Goal: Task Accomplishment & Management: Manage account settings

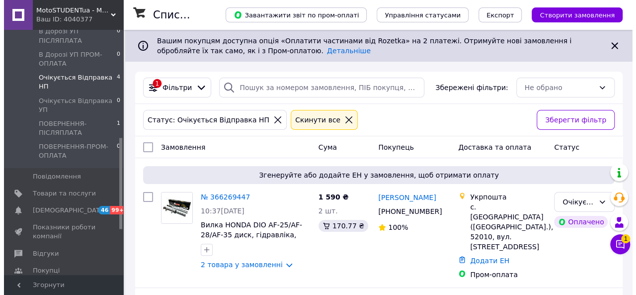
scroll to position [291, 0]
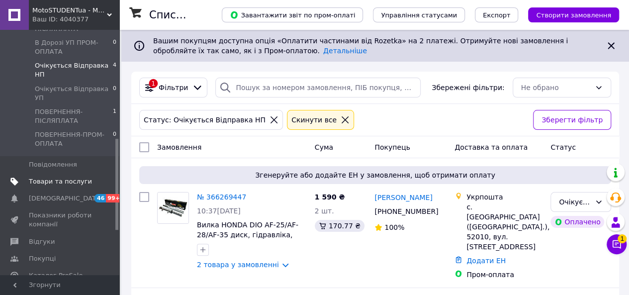
click at [69, 173] on link "Товари та послуги" at bounding box center [61, 181] width 122 height 17
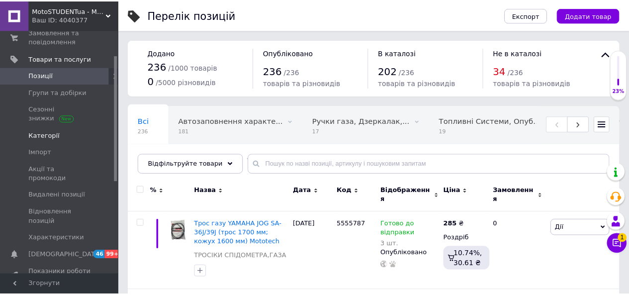
scroll to position [48, 0]
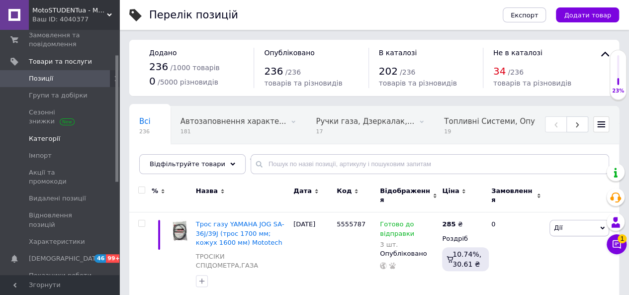
click at [55, 134] on span "Категорії" at bounding box center [60, 138] width 63 height 9
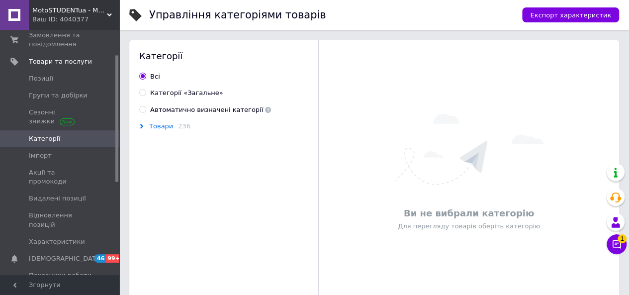
click at [161, 124] on span "Товари" at bounding box center [161, 126] width 24 height 8
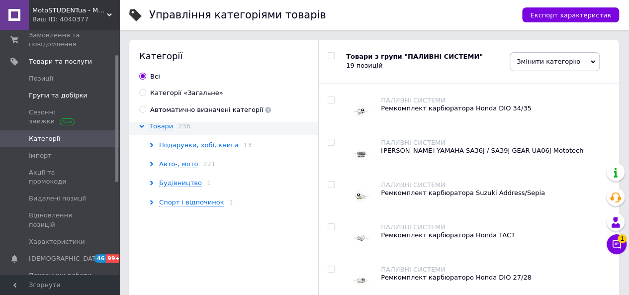
click at [63, 87] on link "Групи та добірки" at bounding box center [61, 95] width 122 height 17
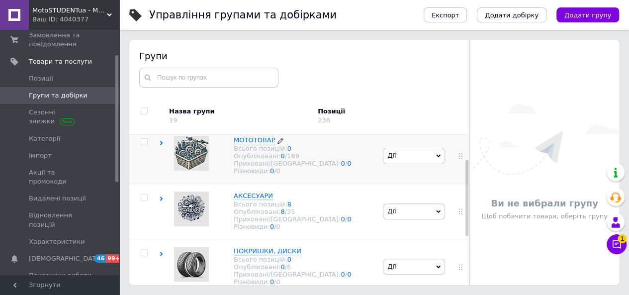
scroll to position [45, 0]
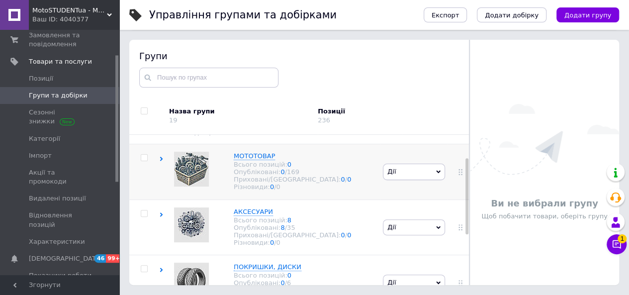
click at [159, 160] on icon at bounding box center [161, 159] width 4 height 4
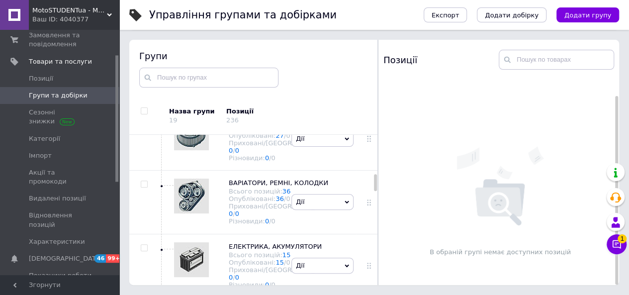
scroll to position [339, 0]
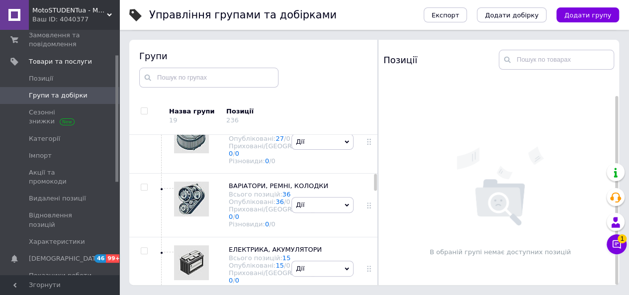
click at [309, 86] on span "Дії" at bounding box center [322, 79] width 62 height 16
click at [330, 159] on li "Додати підгрупу" at bounding box center [322, 147] width 61 height 23
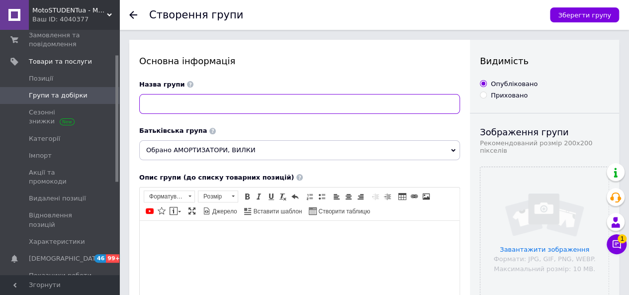
click at [296, 105] on input at bounding box center [299, 104] width 321 height 20
type input "D"
type input "ВИЛКИ"
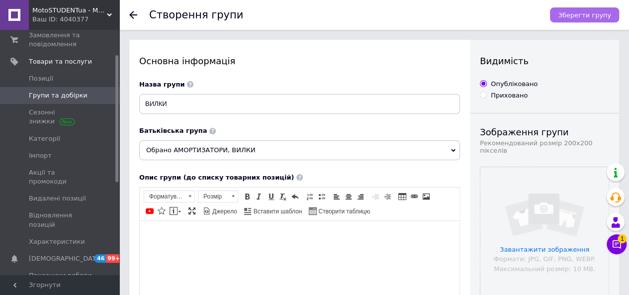
click at [579, 11] on span "Зберегти групу" at bounding box center [584, 14] width 53 height 7
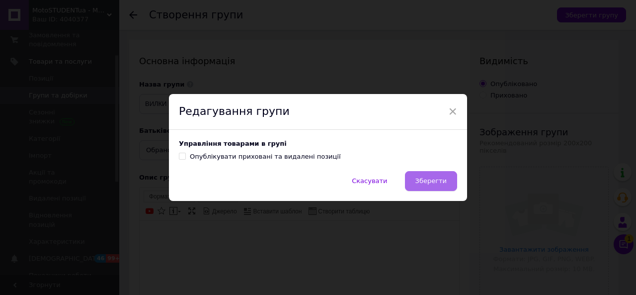
click at [443, 176] on button "Зберегти" at bounding box center [431, 181] width 52 height 20
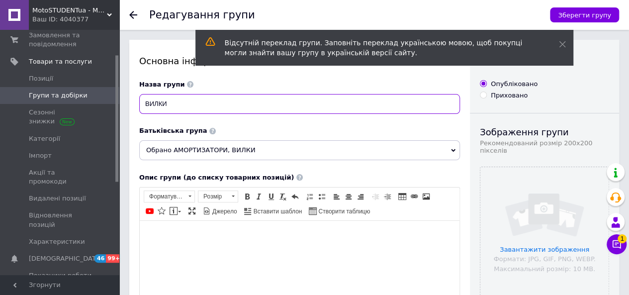
click at [386, 110] on input "ВИЛКИ" at bounding box center [299, 104] width 321 height 20
type input "В"
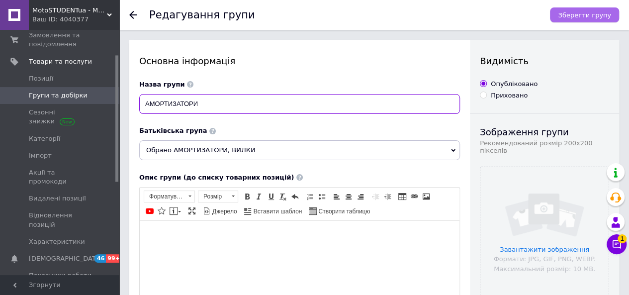
type input "АМОРТИЗАТОРИ"
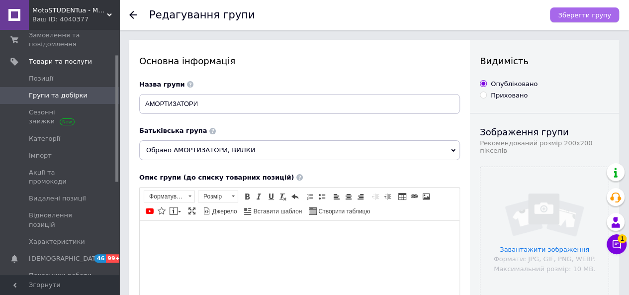
click at [593, 17] on span "Зберегти групу" at bounding box center [584, 14] width 53 height 7
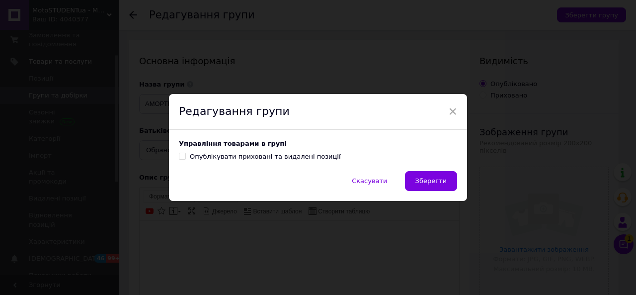
click at [428, 166] on div "Управління товарами в групі Опублікувати приховані та видалені позиції" at bounding box center [318, 150] width 298 height 41
click at [432, 173] on button "Зберегти" at bounding box center [431, 181] width 52 height 20
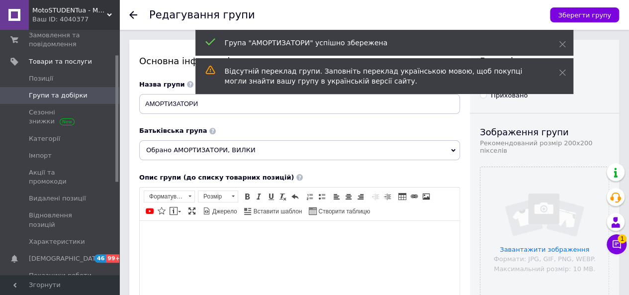
click at [79, 95] on span "Групи та добірки" at bounding box center [58, 95] width 59 height 9
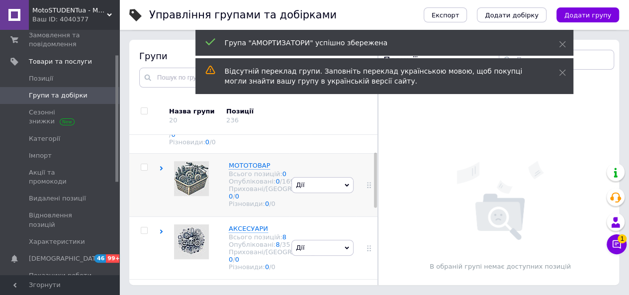
scroll to position [38, 0]
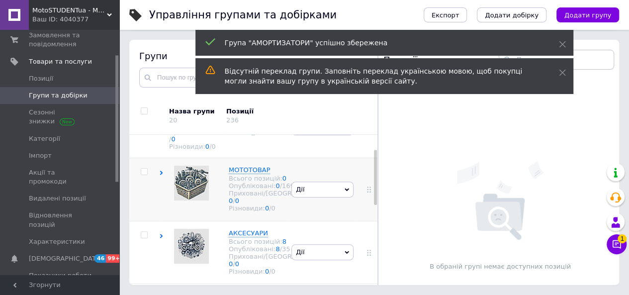
click at [161, 170] on icon at bounding box center [161, 172] width 4 height 4
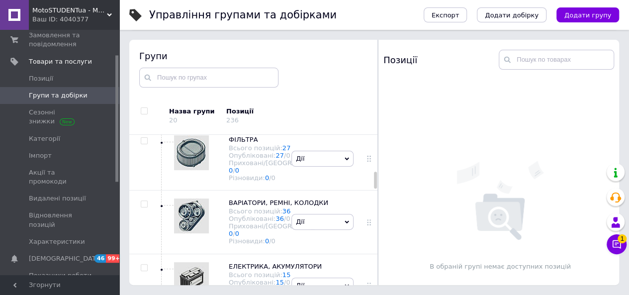
scroll to position [322, 0]
click at [160, 80] on icon at bounding box center [161, 78] width 4 height 4
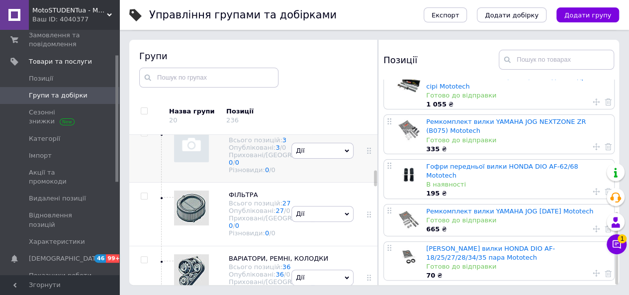
scroll to position [326, 0]
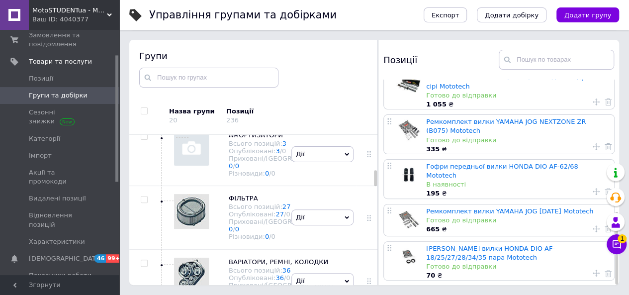
click at [304, 99] on span "Дії" at bounding box center [322, 91] width 62 height 16
click at [318, 171] on li "Додати підгрупу" at bounding box center [322, 160] width 61 height 23
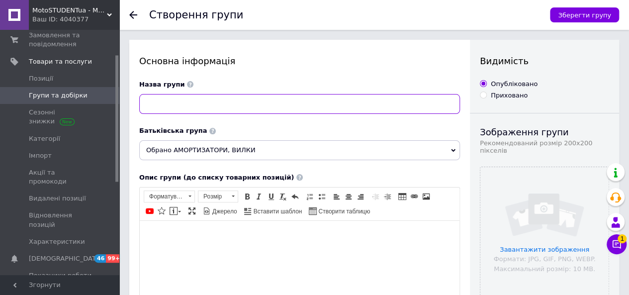
click at [264, 106] on input at bounding box center [299, 104] width 321 height 20
type input "ВИЛКИ"
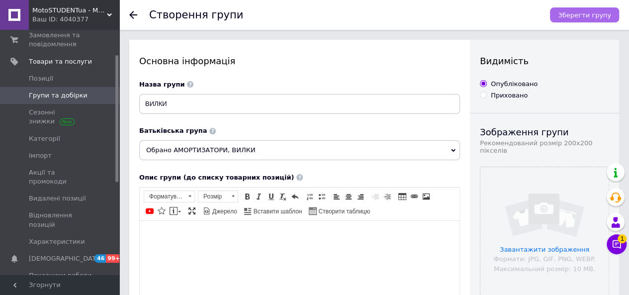
click at [580, 16] on span "Зберегти групу" at bounding box center [584, 14] width 53 height 7
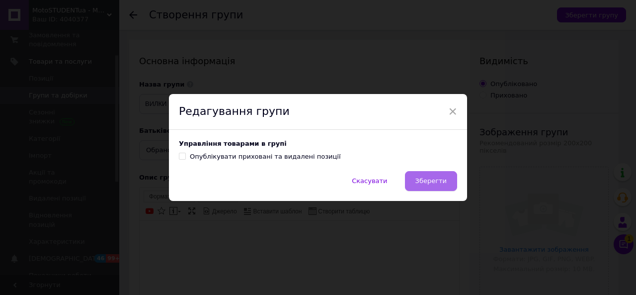
click at [440, 182] on span "Зберегти" at bounding box center [430, 180] width 31 height 7
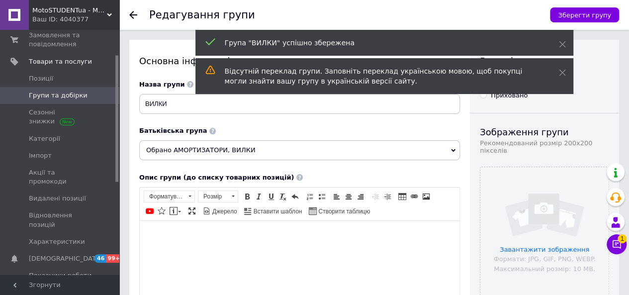
click at [90, 96] on span "Групи та добірки" at bounding box center [60, 95] width 63 height 9
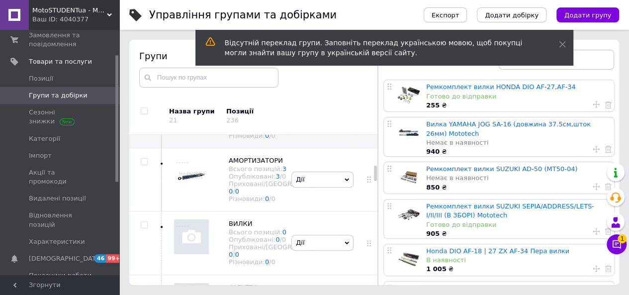
scroll to position [315, 0]
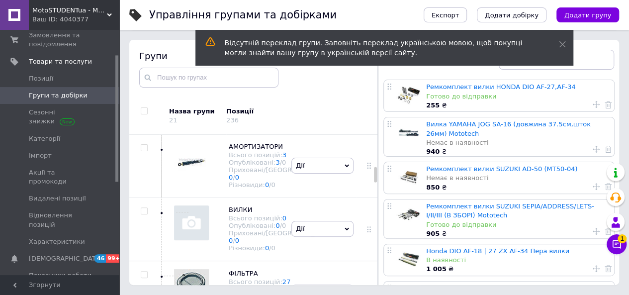
click at [160, 88] on icon at bounding box center [161, 85] width 4 height 4
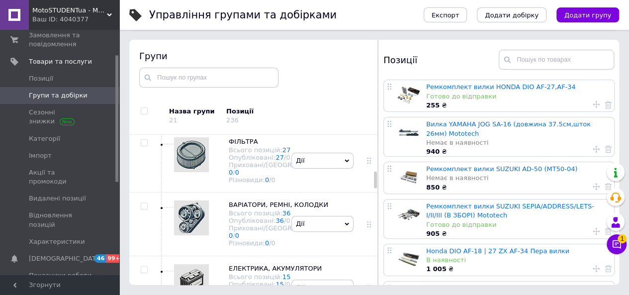
scroll to position [313, 0]
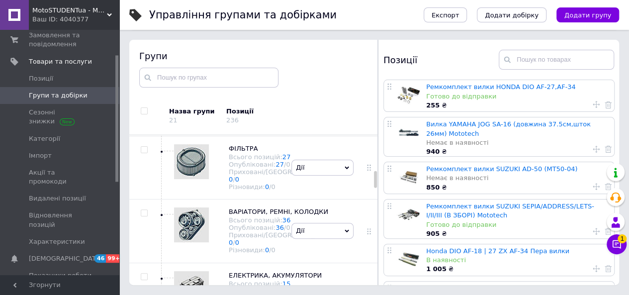
click at [161, 90] on use at bounding box center [161, 87] width 3 height 4
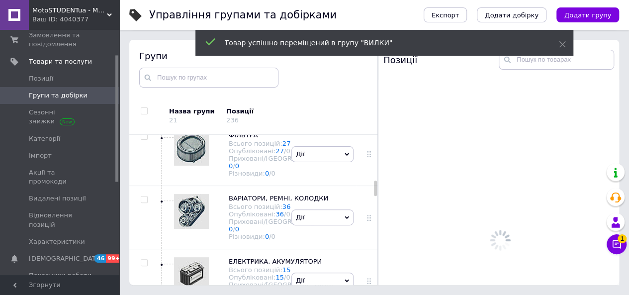
scroll to position [456, 0]
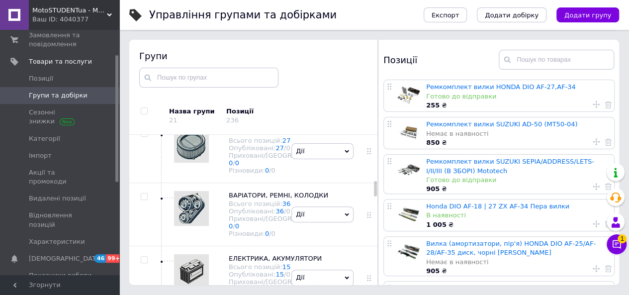
click at [405, 130] on div at bounding box center [408, 132] width 25 height 25
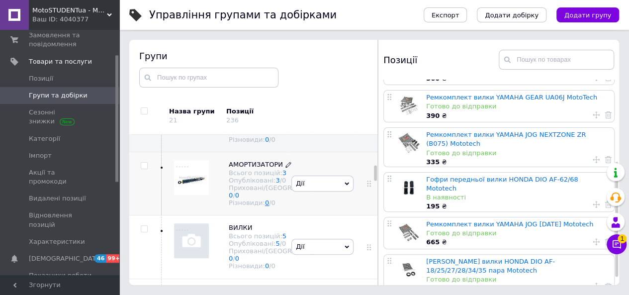
scroll to position [296, 0]
click at [306, 129] on span "Дії" at bounding box center [322, 121] width 62 height 16
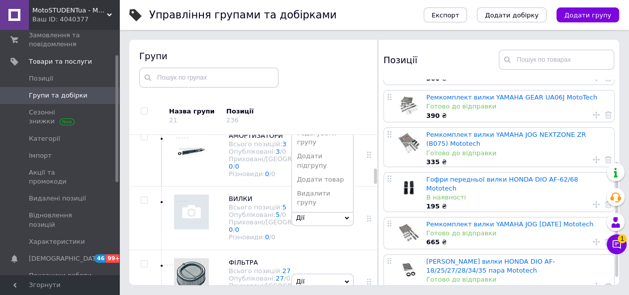
scroll to position [328, 0]
click at [329, 170] on li "Додати підгрупу" at bounding box center [322, 158] width 61 height 23
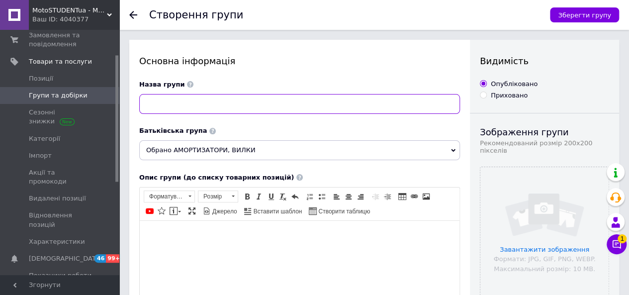
click at [355, 103] on input at bounding box center [299, 104] width 321 height 20
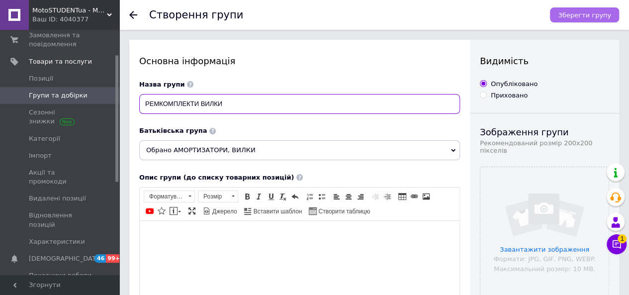
type input "РЕМКОМПЛЕКТИ ВИЛКИ"
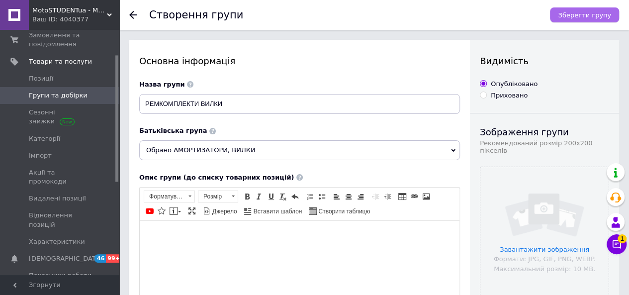
click at [574, 11] on span "Зберегти групу" at bounding box center [584, 14] width 53 height 7
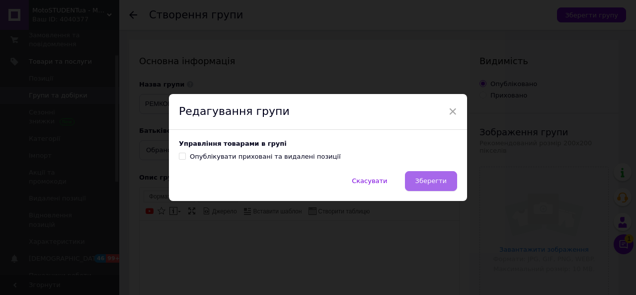
click at [437, 184] on span "Зберегти" at bounding box center [430, 180] width 31 height 7
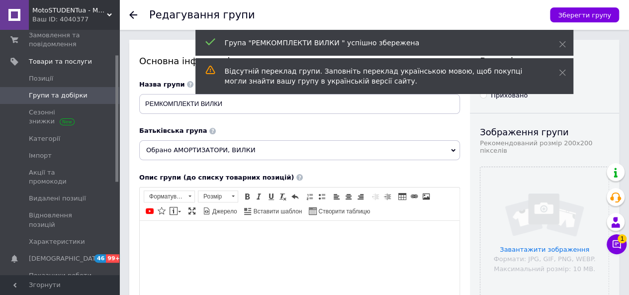
click at [79, 95] on span "Групи та добірки" at bounding box center [58, 95] width 59 height 9
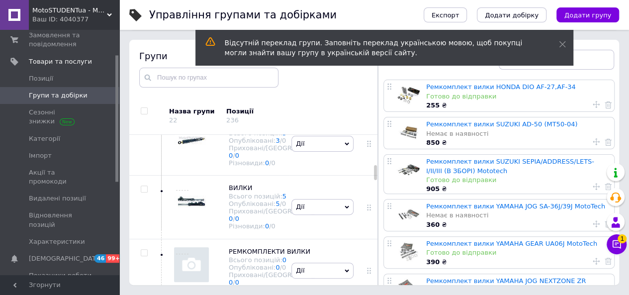
scroll to position [343, 0]
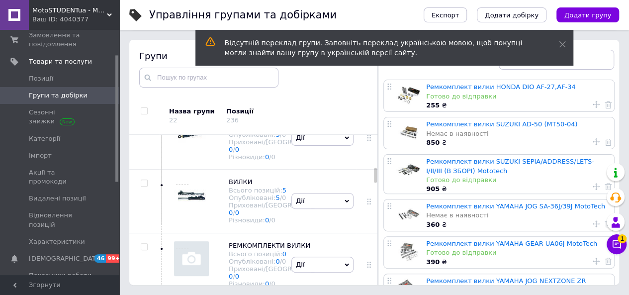
click at [305, 82] on span "Дії" at bounding box center [322, 75] width 62 height 16
click at [331, 155] on li "Додати підгрупу" at bounding box center [322, 143] width 61 height 23
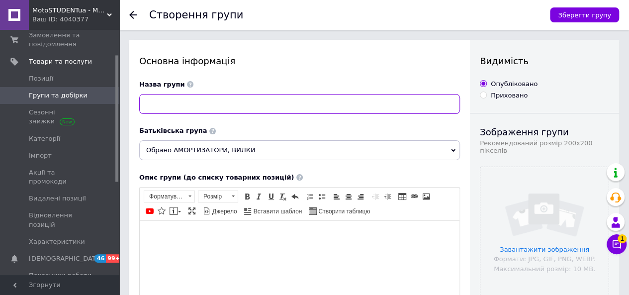
click at [317, 103] on input at bounding box center [299, 104] width 321 height 20
type input "ГОФРИ"
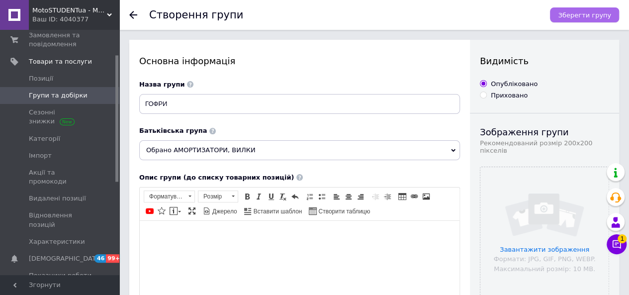
click at [568, 16] on span "Зберегти групу" at bounding box center [584, 14] width 53 height 7
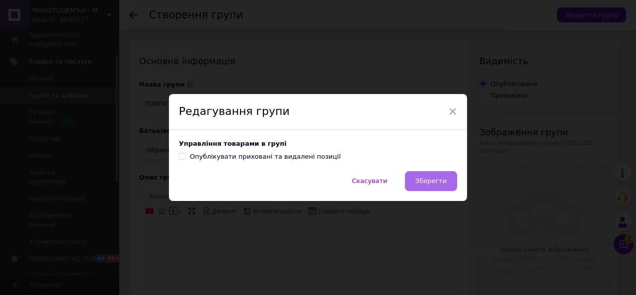
click at [438, 177] on span "Зберегти" at bounding box center [430, 180] width 31 height 7
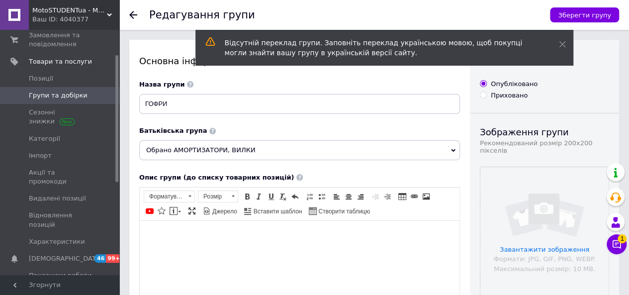
click at [94, 94] on span at bounding box center [105, 95] width 27 height 9
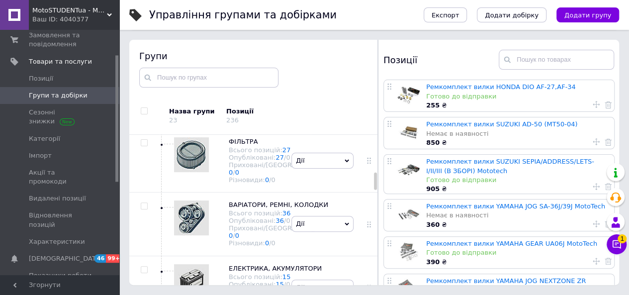
scroll to position [326, 0]
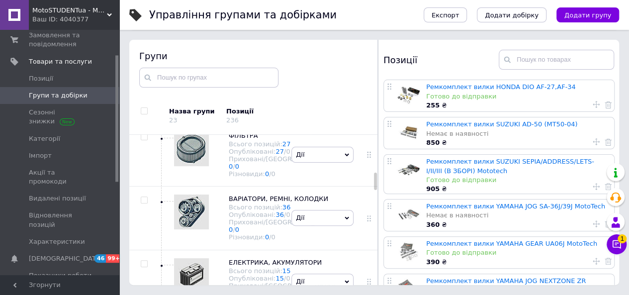
click at [310, 99] on span "Дії" at bounding box center [322, 91] width 62 height 16
click at [319, 172] on li "Додати підгрупу" at bounding box center [322, 160] width 61 height 23
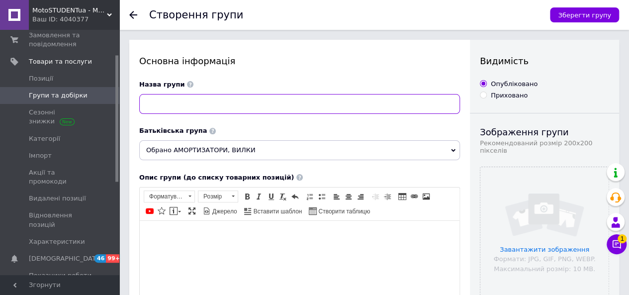
click at [335, 107] on input at bounding box center [299, 104] width 321 height 20
type input "С"
type input "ПИЛЬНИКИ ВИЛКИ"
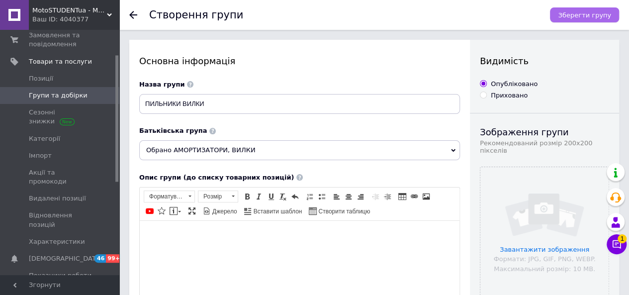
click at [589, 11] on span "Зберегти групу" at bounding box center [584, 14] width 53 height 7
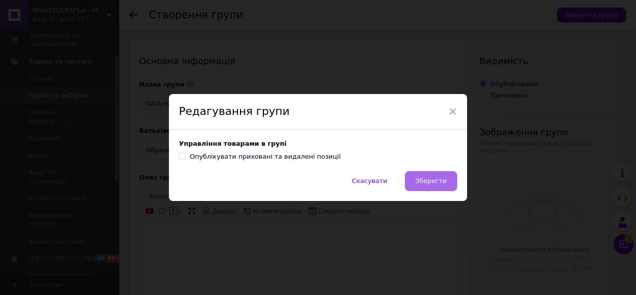
click at [438, 177] on span "Зберегти" at bounding box center [430, 180] width 31 height 7
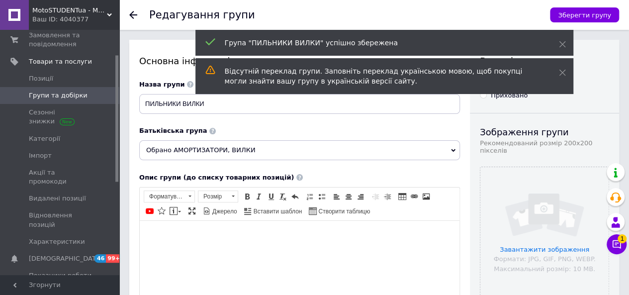
click at [76, 92] on span "Групи та добірки" at bounding box center [58, 95] width 59 height 9
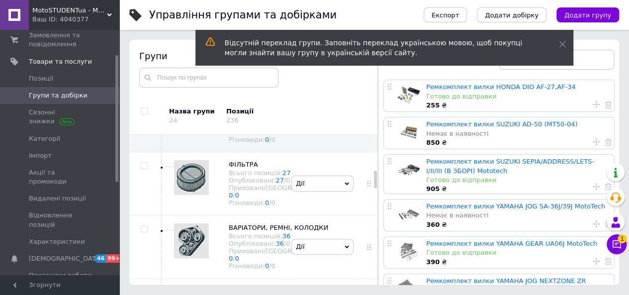
scroll to position [322, 0]
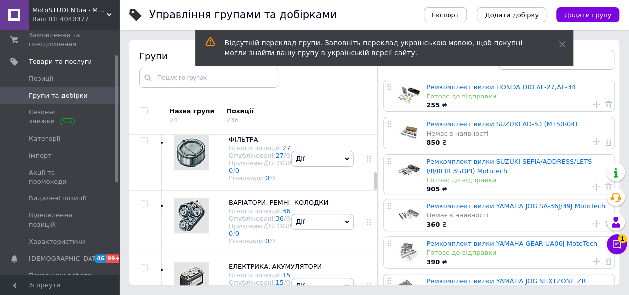
click at [161, 81] on use at bounding box center [161, 79] width 3 height 4
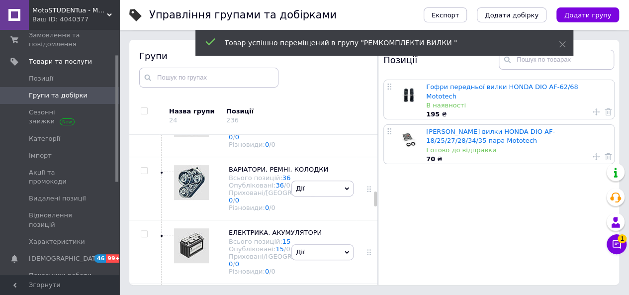
scroll to position [673, 0]
